Goal: Task Accomplishment & Management: Manage account settings

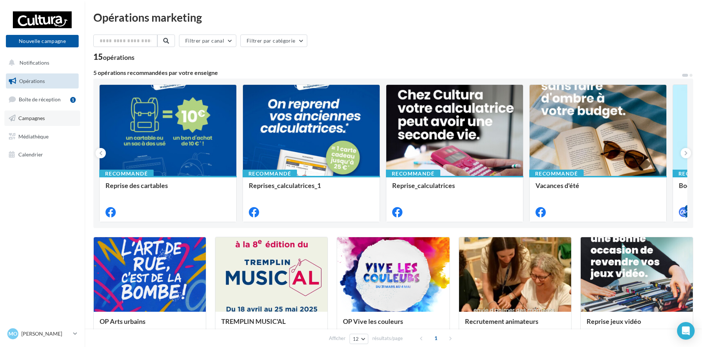
click at [39, 121] on link "Campagnes" at bounding box center [42, 118] width 76 height 15
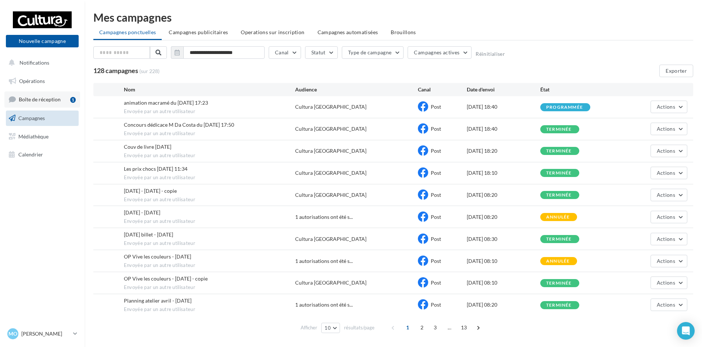
click at [37, 100] on span "Boîte de réception" at bounding box center [40, 99] width 42 height 6
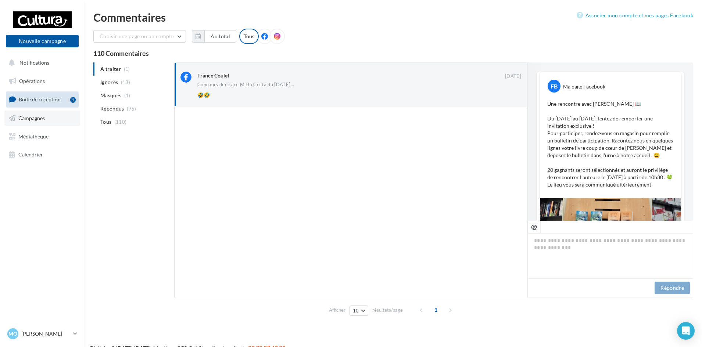
click at [31, 118] on span "Campagnes" at bounding box center [31, 118] width 26 height 6
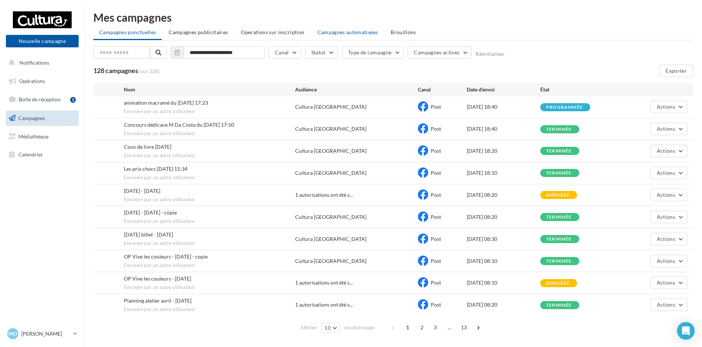
click at [333, 35] on li "Campagnes automatisées" at bounding box center [348, 32] width 72 height 13
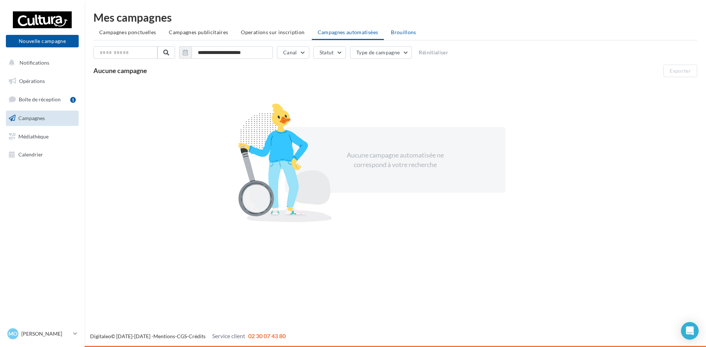
click at [399, 32] on span "Brouillons" at bounding box center [403, 32] width 25 height 6
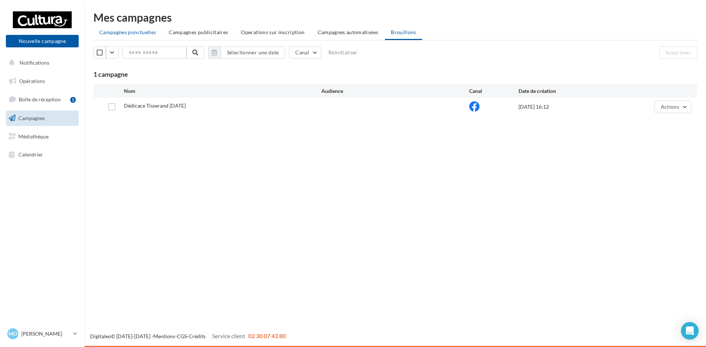
click at [139, 32] on span "Campagnes ponctuelles" at bounding box center [127, 32] width 57 height 6
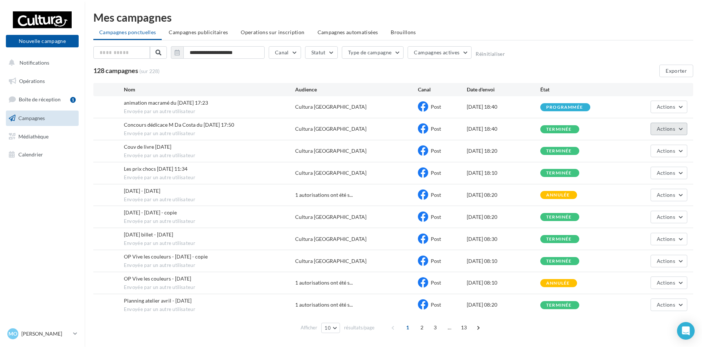
click at [683, 124] on button "Actions" at bounding box center [668, 129] width 37 height 12
click at [654, 146] on button "Voir les résultats" at bounding box center [650, 146] width 73 height 19
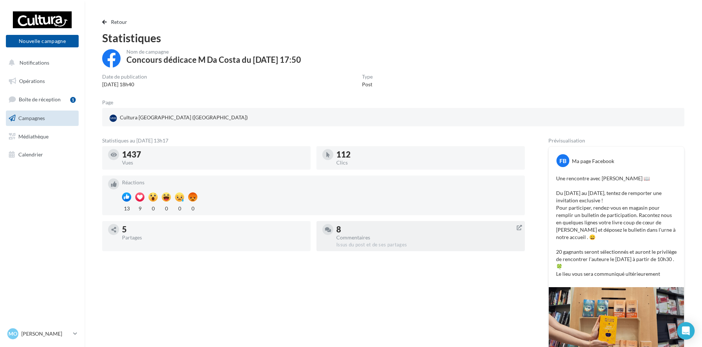
click at [330, 226] on div at bounding box center [327, 229] width 11 height 11
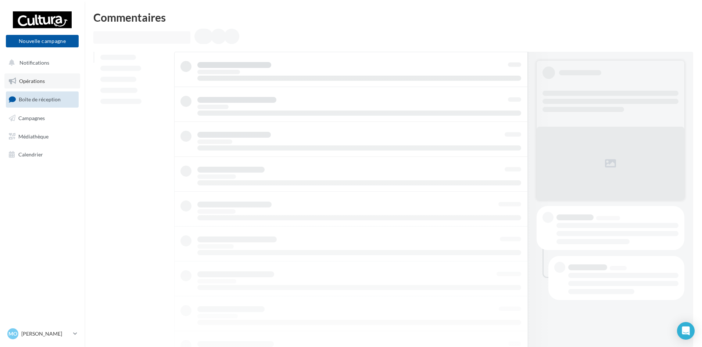
click at [17, 83] on link "Opérations" at bounding box center [42, 80] width 76 height 15
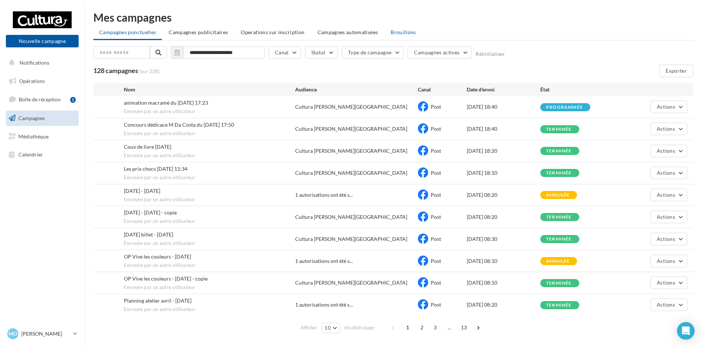
click at [398, 32] on span "Brouillons" at bounding box center [403, 32] width 25 height 6
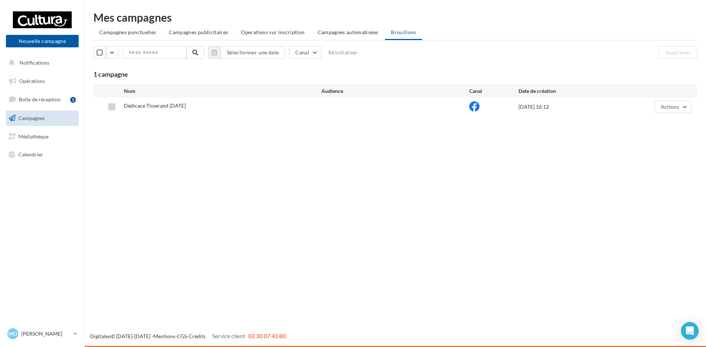
click at [114, 108] on label at bounding box center [111, 106] width 7 height 7
click at [197, 73] on div "1 brouillon sélectionné" at bounding box center [175, 74] width 81 height 7
drag, startPoint x: 197, startPoint y: 73, endPoint x: 275, endPoint y: 74, distance: 77.6
click at [198, 73] on div "1 brouillon sélectionné" at bounding box center [175, 74] width 81 height 7
drag, startPoint x: 293, startPoint y: 112, endPoint x: 682, endPoint y: 100, distance: 389.3
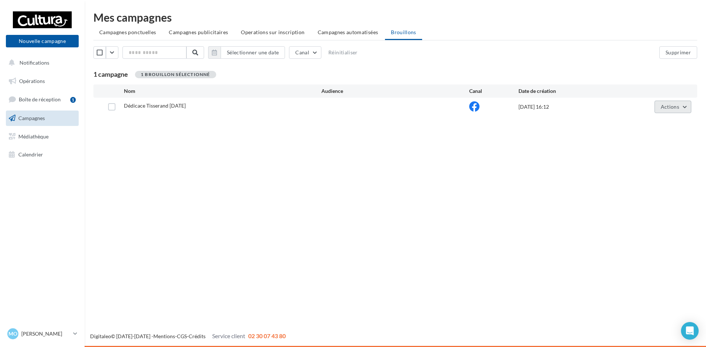
click at [682, 101] on button "Actions" at bounding box center [672, 107] width 37 height 12
click at [321, 54] on button "Canal" at bounding box center [305, 52] width 32 height 12
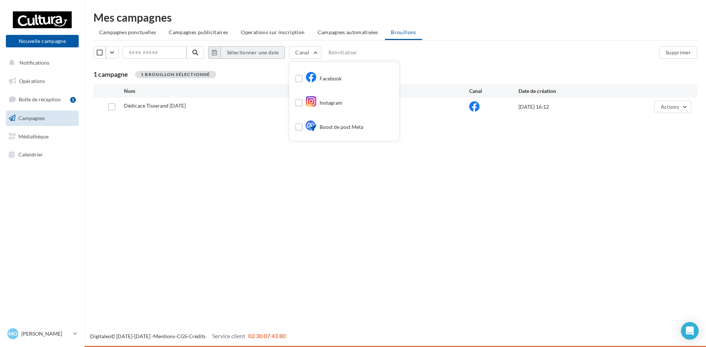
click at [284, 58] on button "Sélectionner une date" at bounding box center [252, 52] width 64 height 12
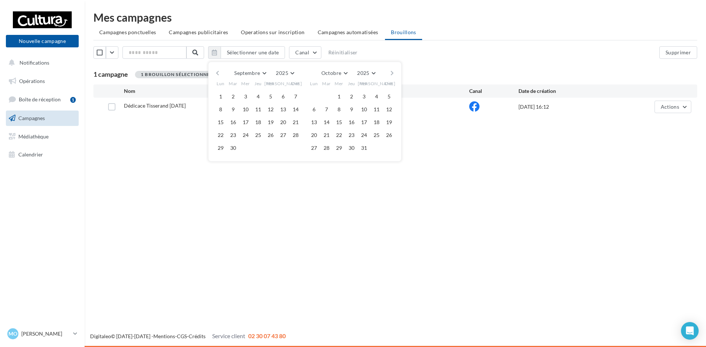
click at [163, 182] on div "Nouvelle campagne Nouvelle campagne Notifications Opérations Boîte de réception…" at bounding box center [353, 173] width 706 height 347
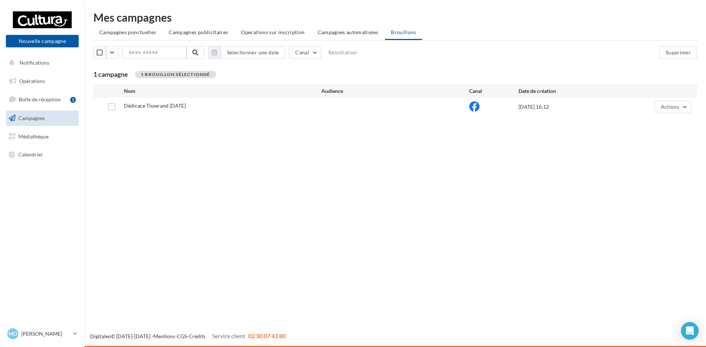
drag, startPoint x: 174, startPoint y: 173, endPoint x: 162, endPoint y: 157, distance: 20.2
click at [162, 157] on div "Nouvelle campagne Nouvelle campagne Notifications Opérations Boîte de réception…" at bounding box center [353, 173] width 706 height 347
click at [115, 108] on label at bounding box center [111, 106] width 7 height 7
click at [186, 106] on span "Dédicace Tisserand [DATE]" at bounding box center [155, 106] width 62 height 6
